Goal: Information Seeking & Learning: Learn about a topic

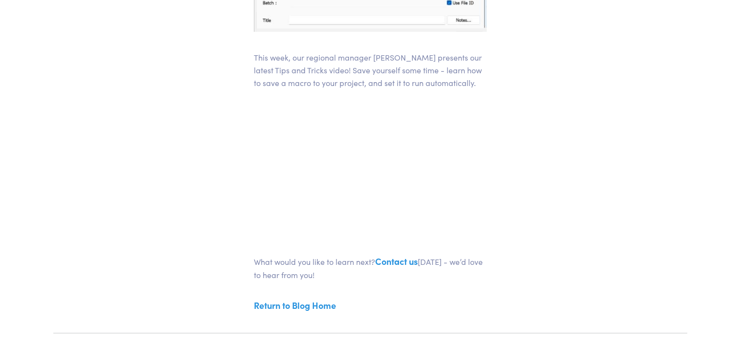
scroll to position [399, 0]
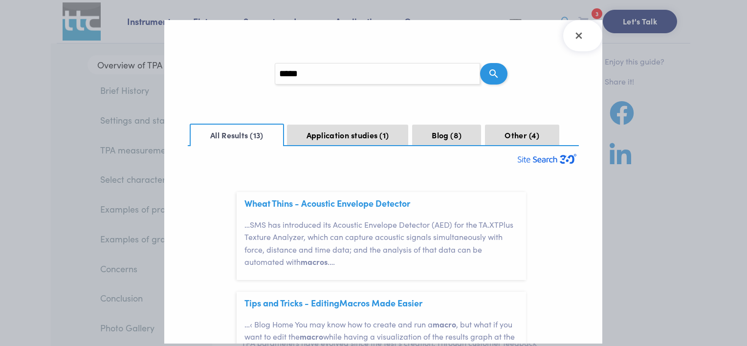
scroll to position [28, 0]
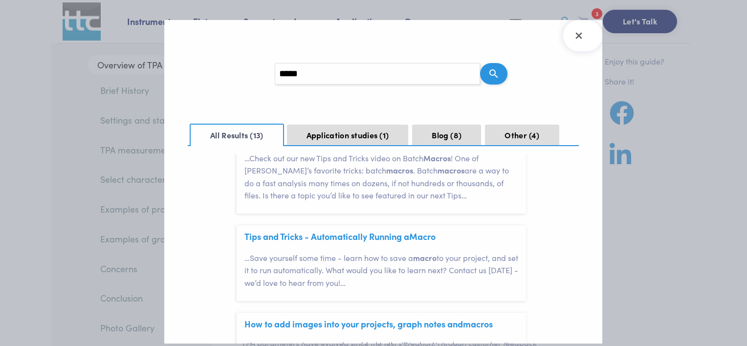
click at [473, 72] on input "*****" at bounding box center [377, 74] width 205 height 22
type input "****"
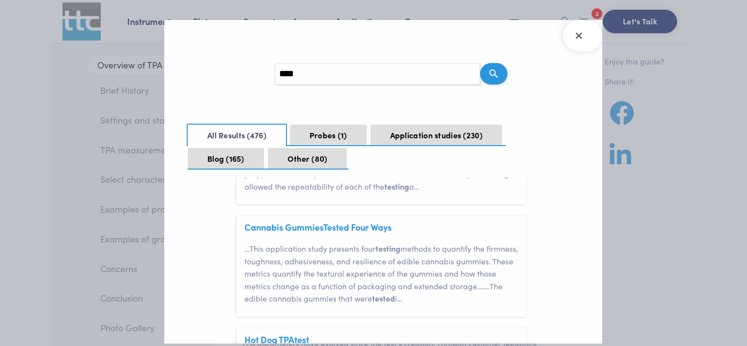
scroll to position [930, 0]
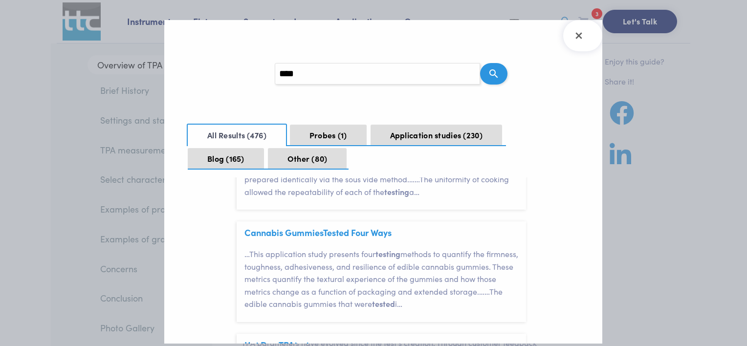
click at [339, 77] on input "****" at bounding box center [377, 74] width 205 height 22
type input "*"
type input "********"
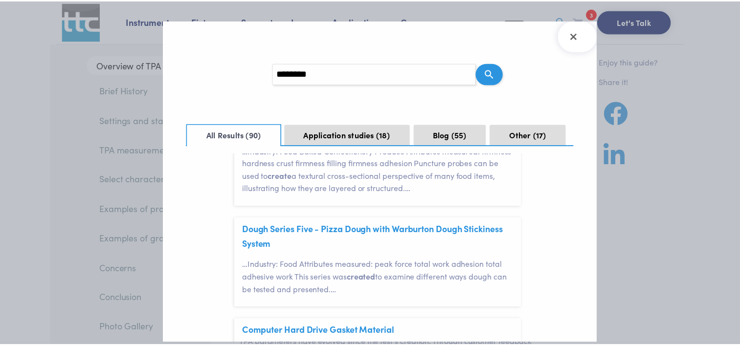
scroll to position [396, 0]
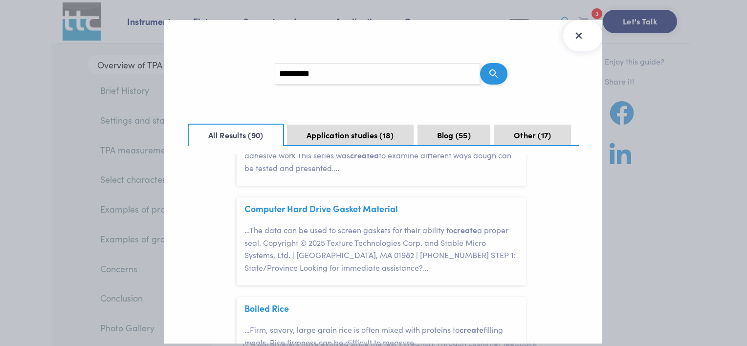
click at [578, 34] on icon "Close Search Results" at bounding box center [579, 35] width 6 height 6
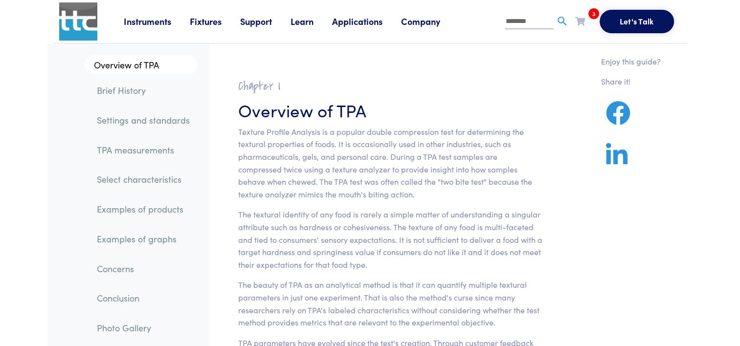
click at [311, 23] on link "Learn" at bounding box center [312, 21] width 42 height 12
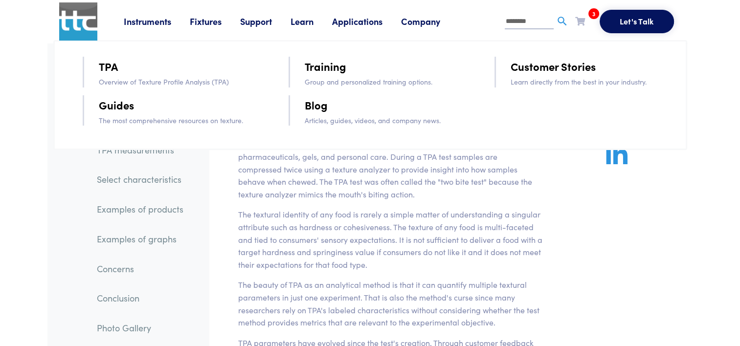
click at [108, 107] on link "Guides" at bounding box center [116, 104] width 35 height 17
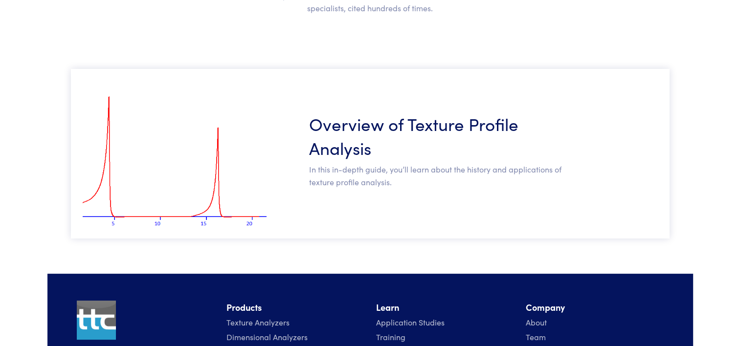
scroll to position [164, 0]
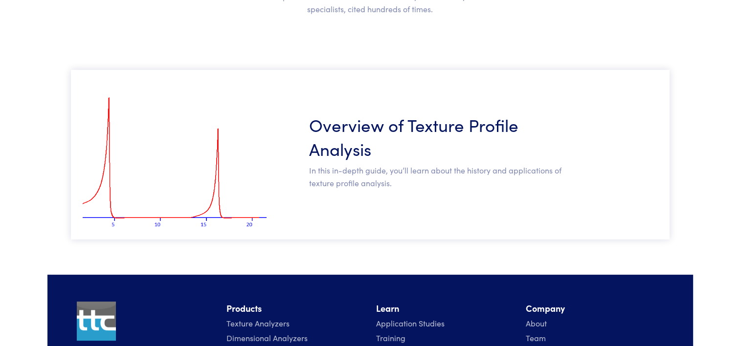
click at [359, 136] on h3 "Overview of Texture Profile Analysis" at bounding box center [437, 137] width 257 height 48
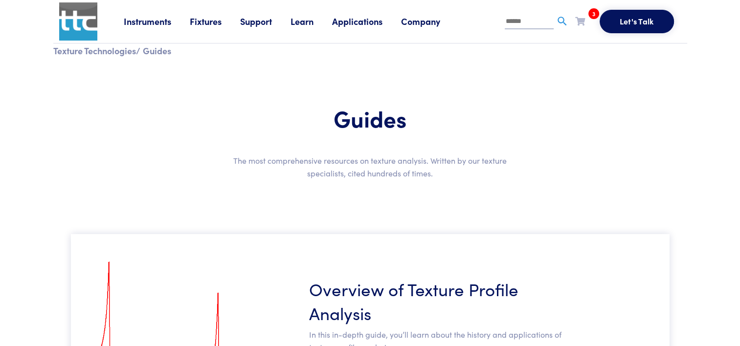
click at [351, 15] on link "Applications" at bounding box center [366, 21] width 69 height 12
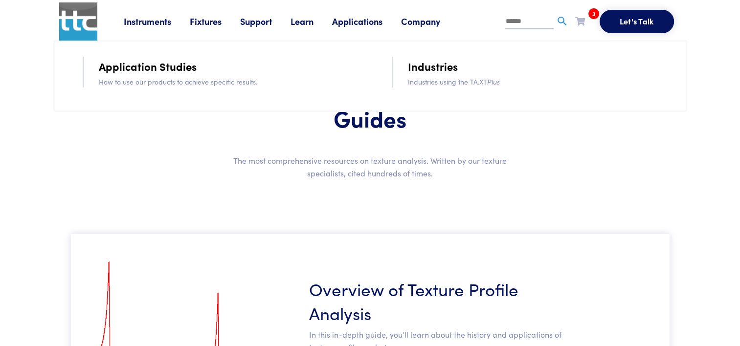
click at [308, 19] on link "Learn" at bounding box center [312, 21] width 42 height 12
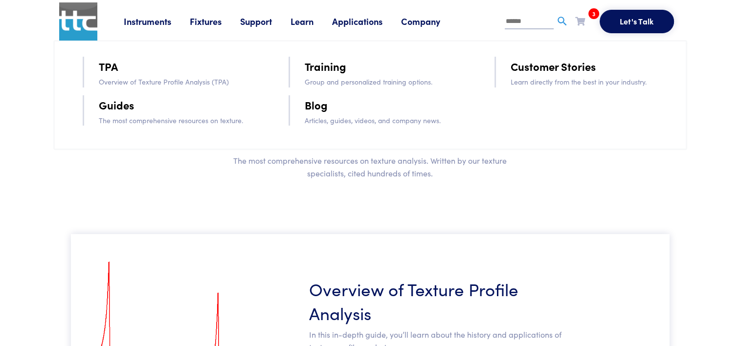
click at [133, 115] on p "The most comprehensive resources on texture." at bounding box center [180, 120] width 162 height 11
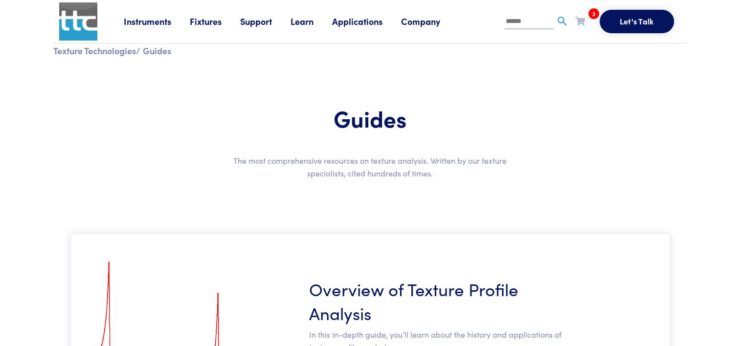
click at [291, 23] on link "Support" at bounding box center [265, 21] width 50 height 12
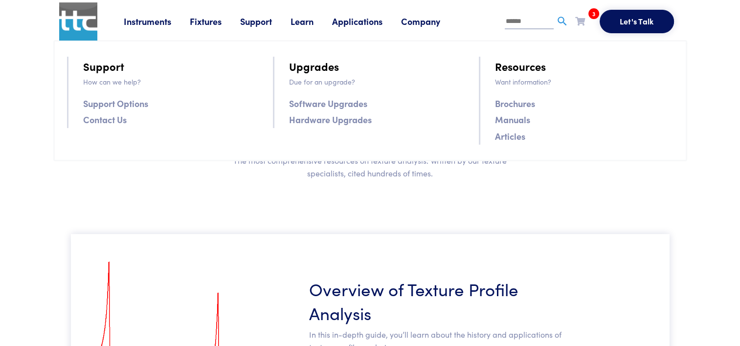
click at [307, 20] on link "Learn" at bounding box center [312, 21] width 42 height 12
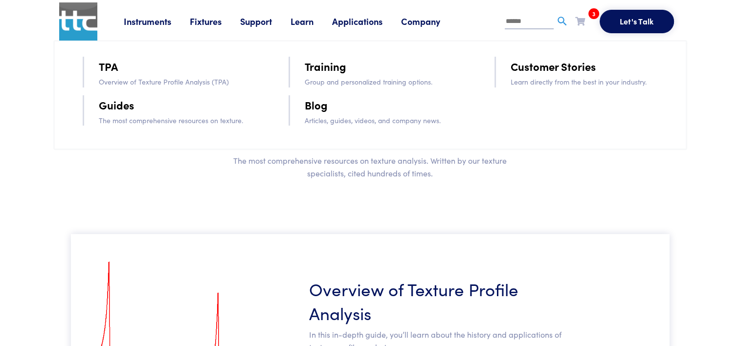
click at [310, 72] on link "Training" at bounding box center [326, 66] width 42 height 17
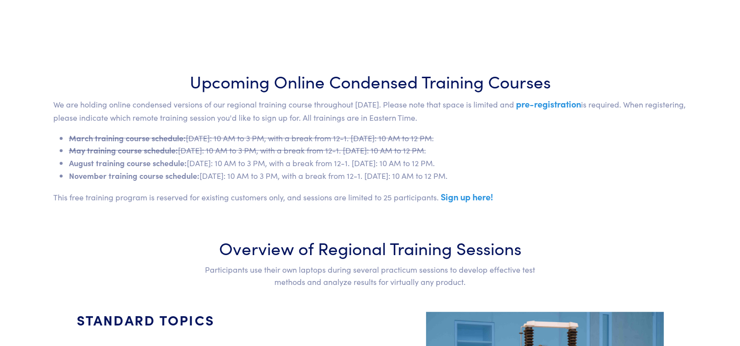
scroll to position [360, 0]
